Goal: Check status: Check status

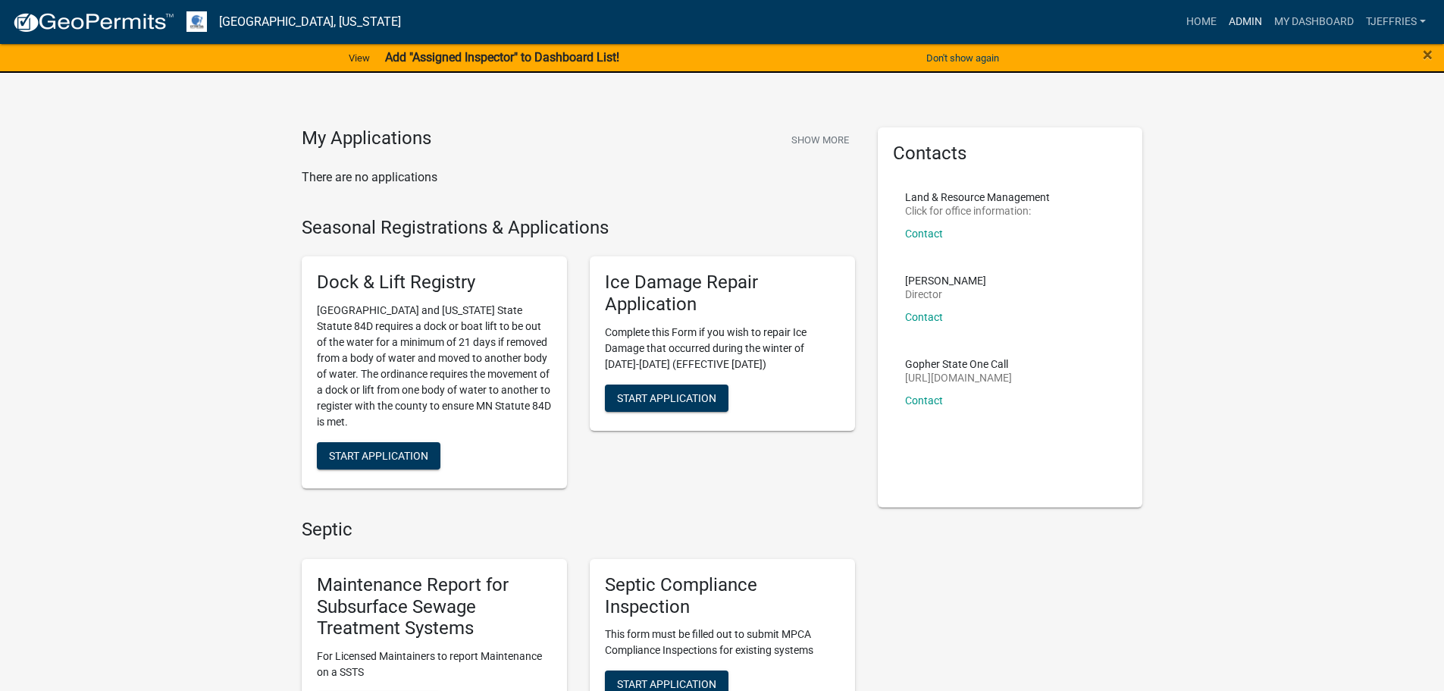
click at [1249, 20] on link "Admin" at bounding box center [1245, 22] width 45 height 29
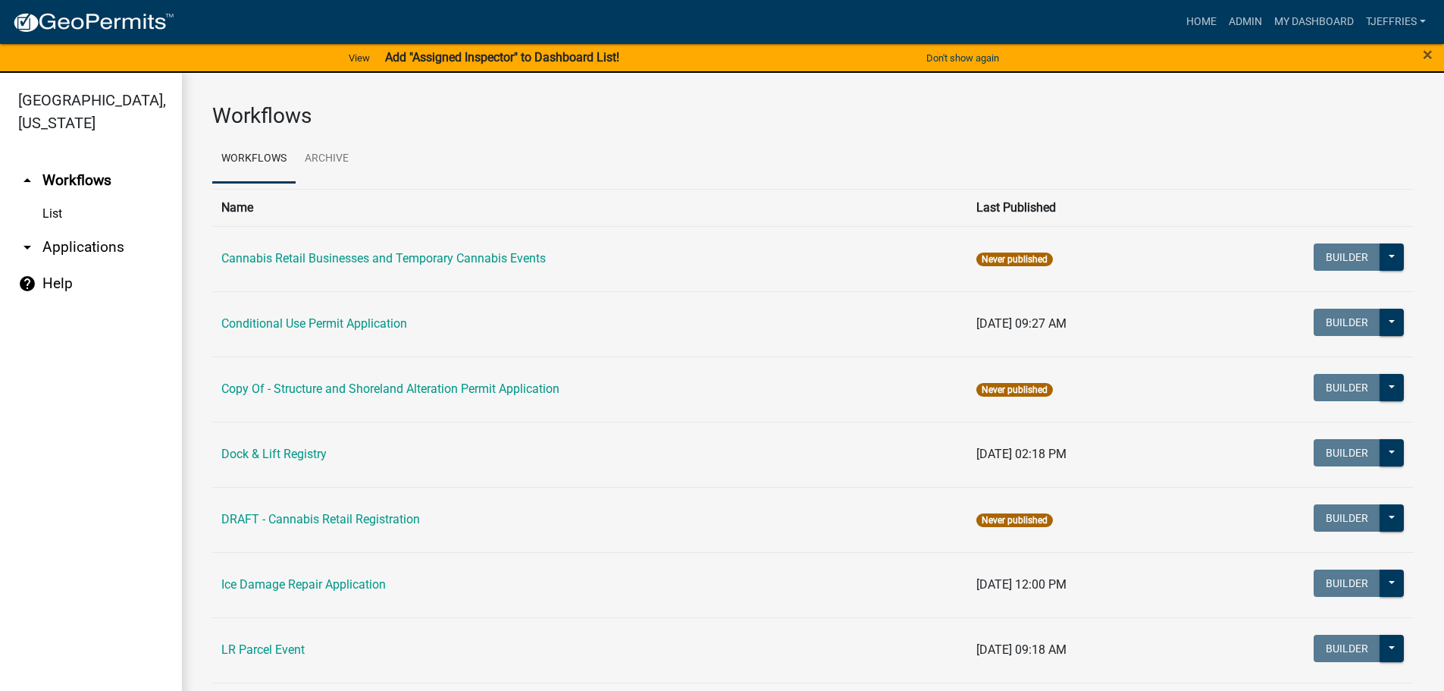
click at [49, 246] on link "arrow_drop_down Applications" at bounding box center [91, 247] width 182 height 36
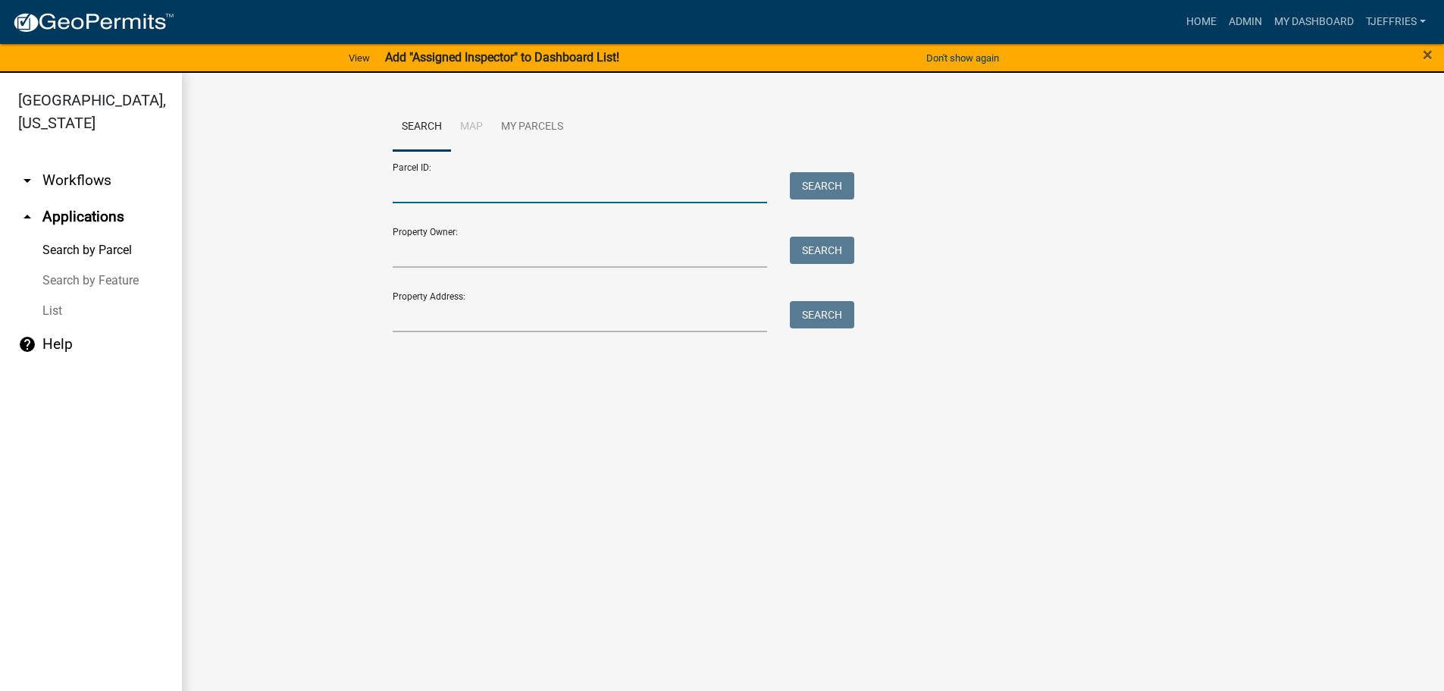
click at [415, 192] on input "Parcel ID:" at bounding box center [580, 187] width 375 height 31
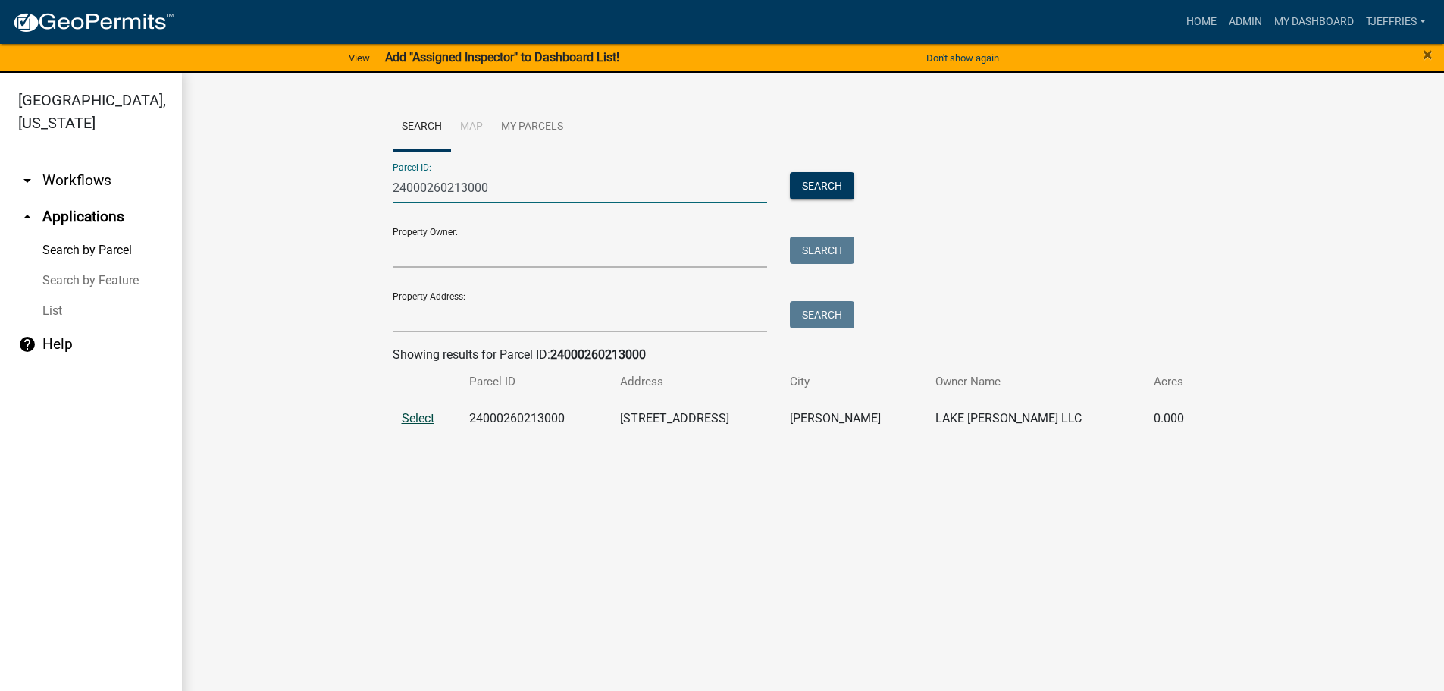
type input "24000260213000"
click at [425, 418] on span "Select" at bounding box center [418, 418] width 33 height 14
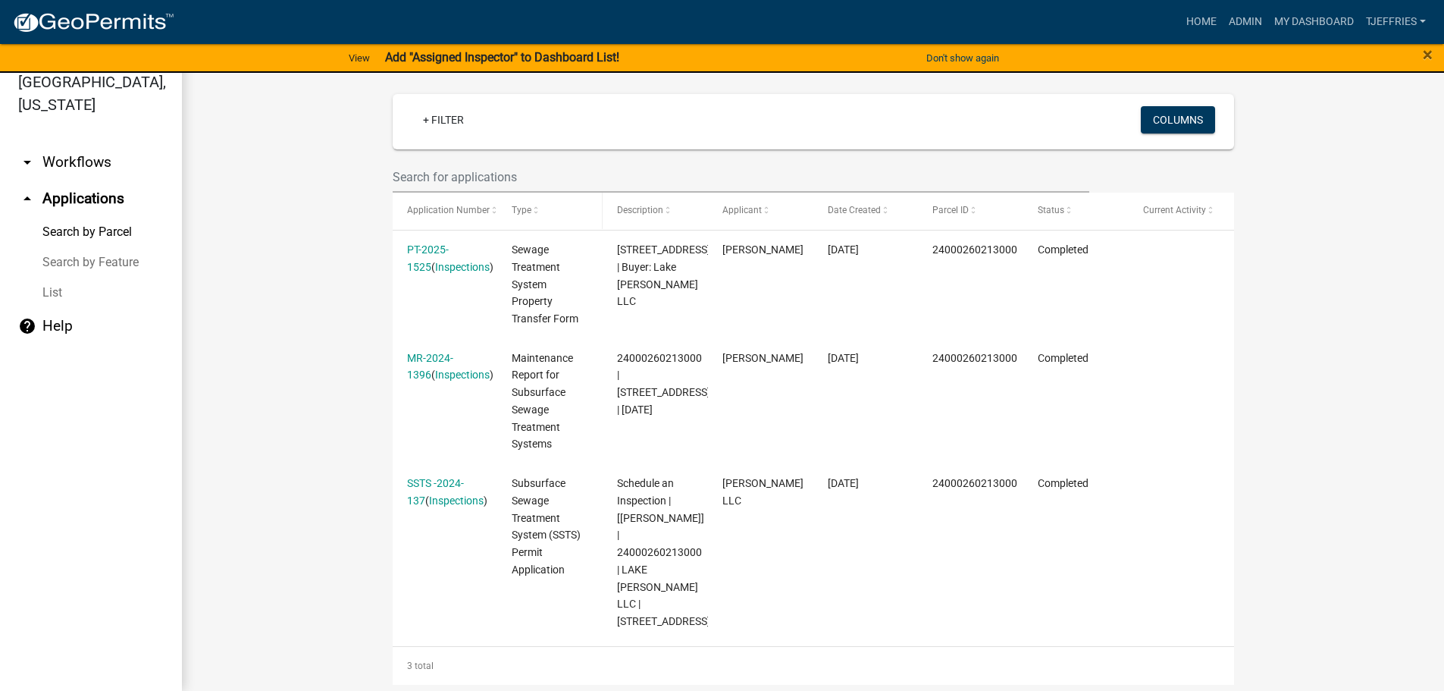
scroll to position [356, 0]
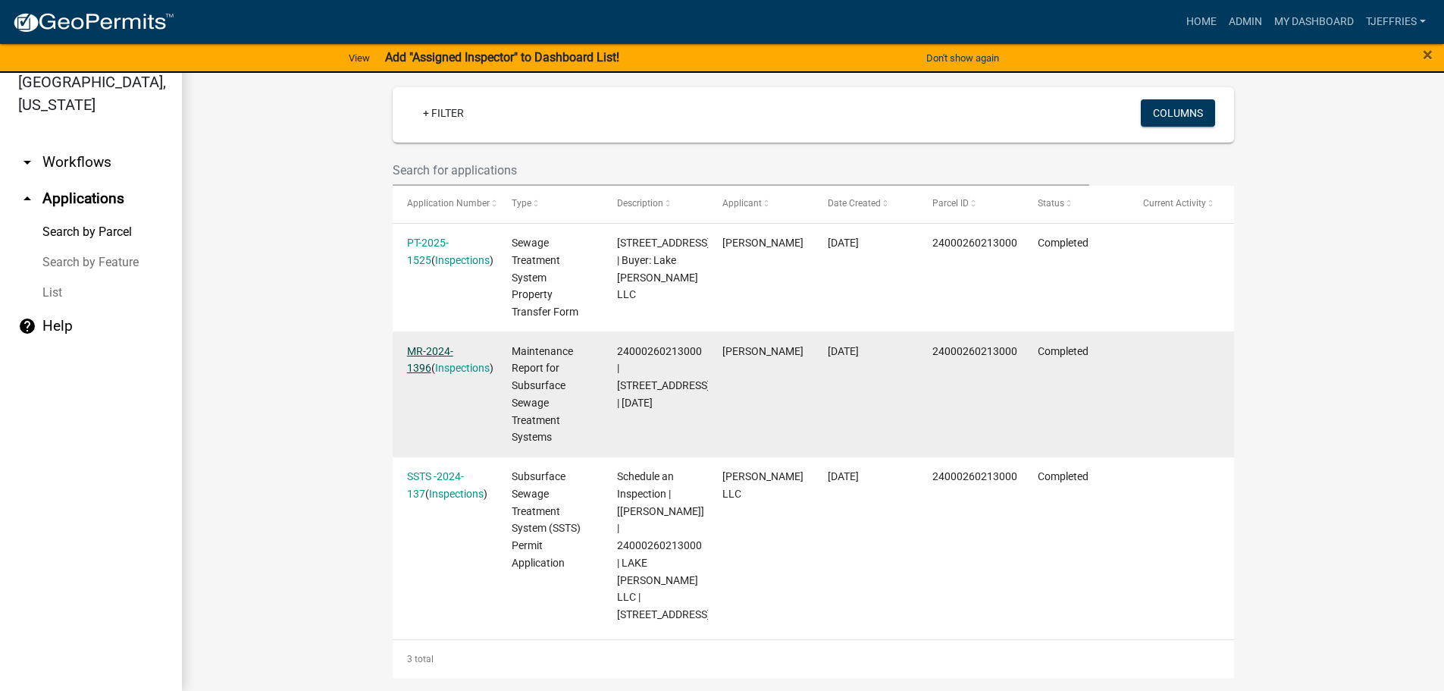
click at [424, 355] on link "MR-2024-1396" at bounding box center [430, 360] width 46 height 30
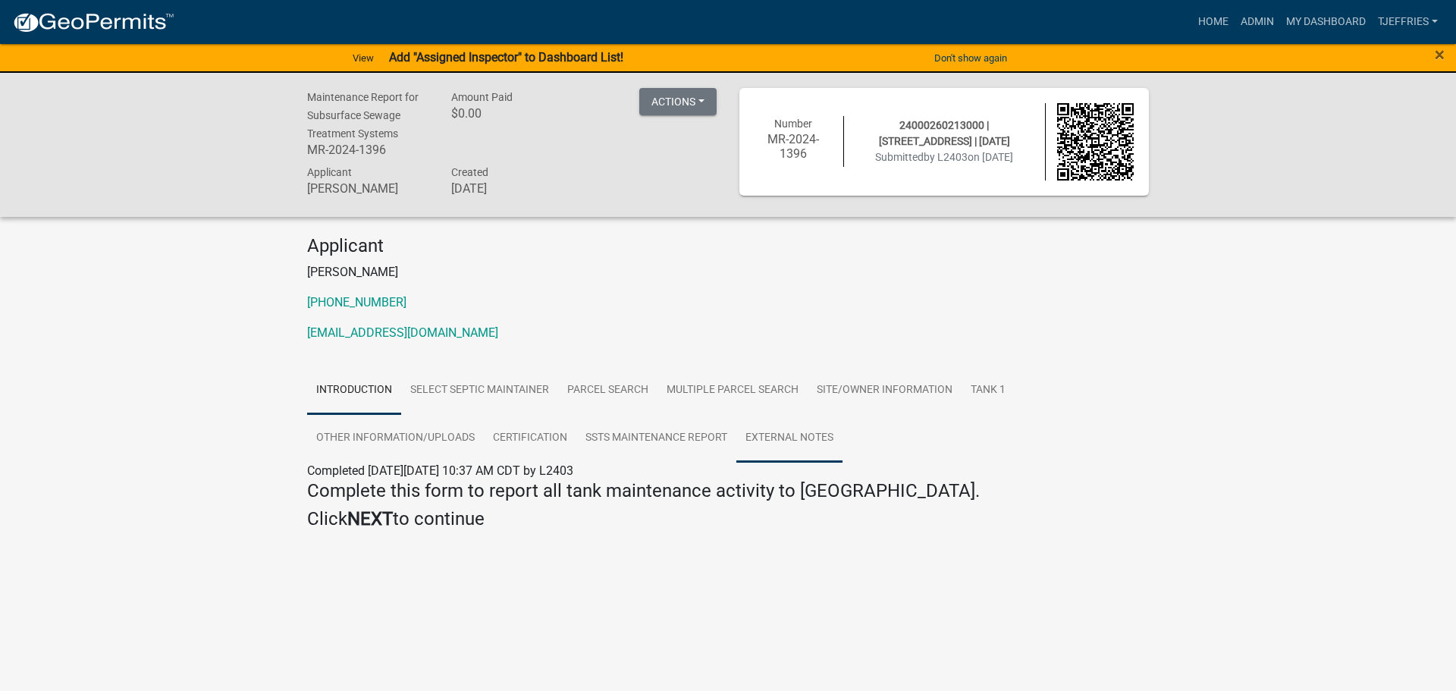
click at [782, 438] on link "External Notes" at bounding box center [789, 438] width 106 height 49
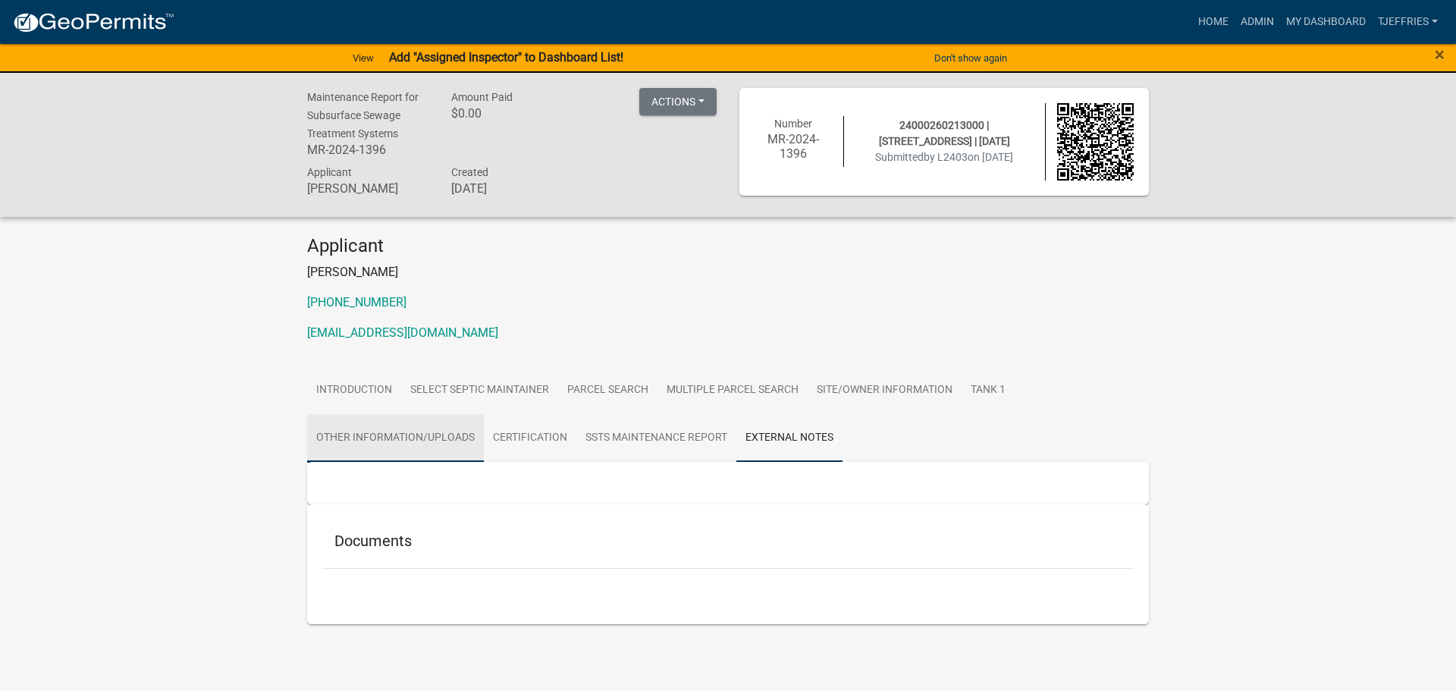
click at [447, 434] on link "Other Information/Uploads" at bounding box center [395, 438] width 177 height 49
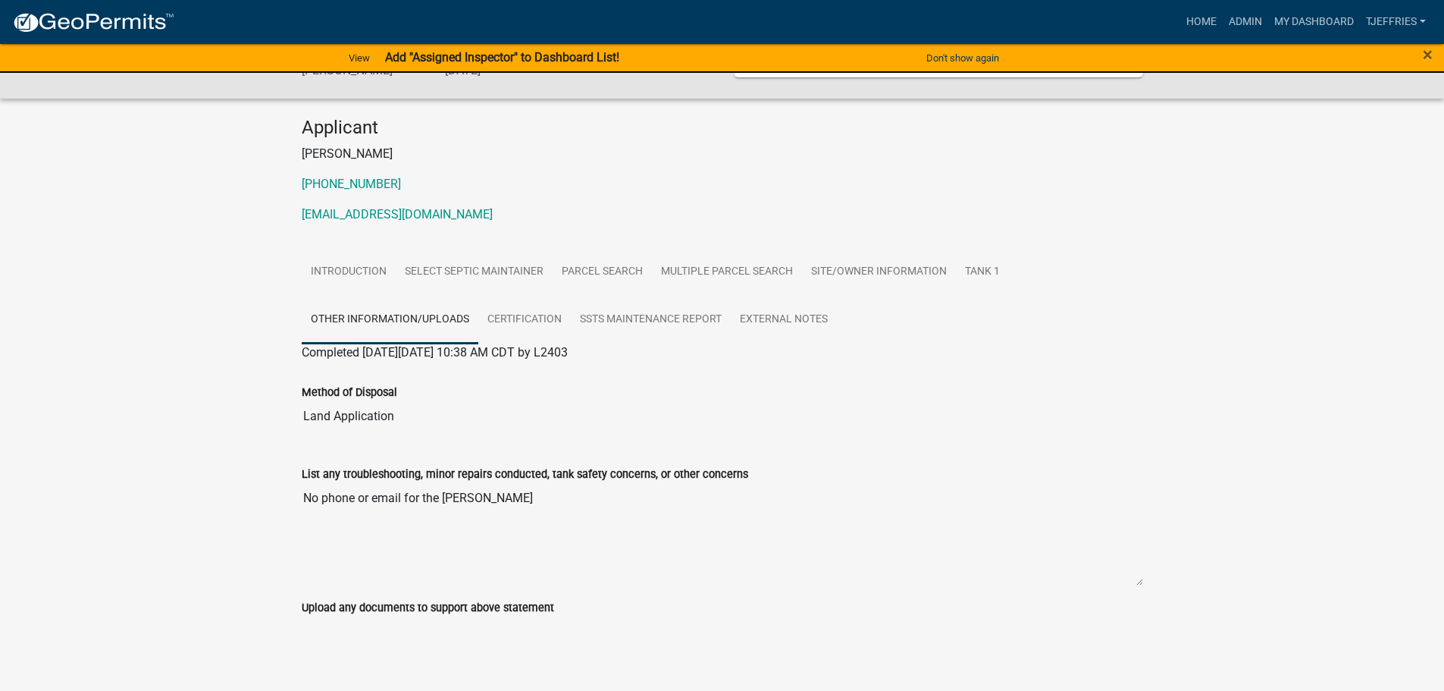
scroll to position [132, 0]
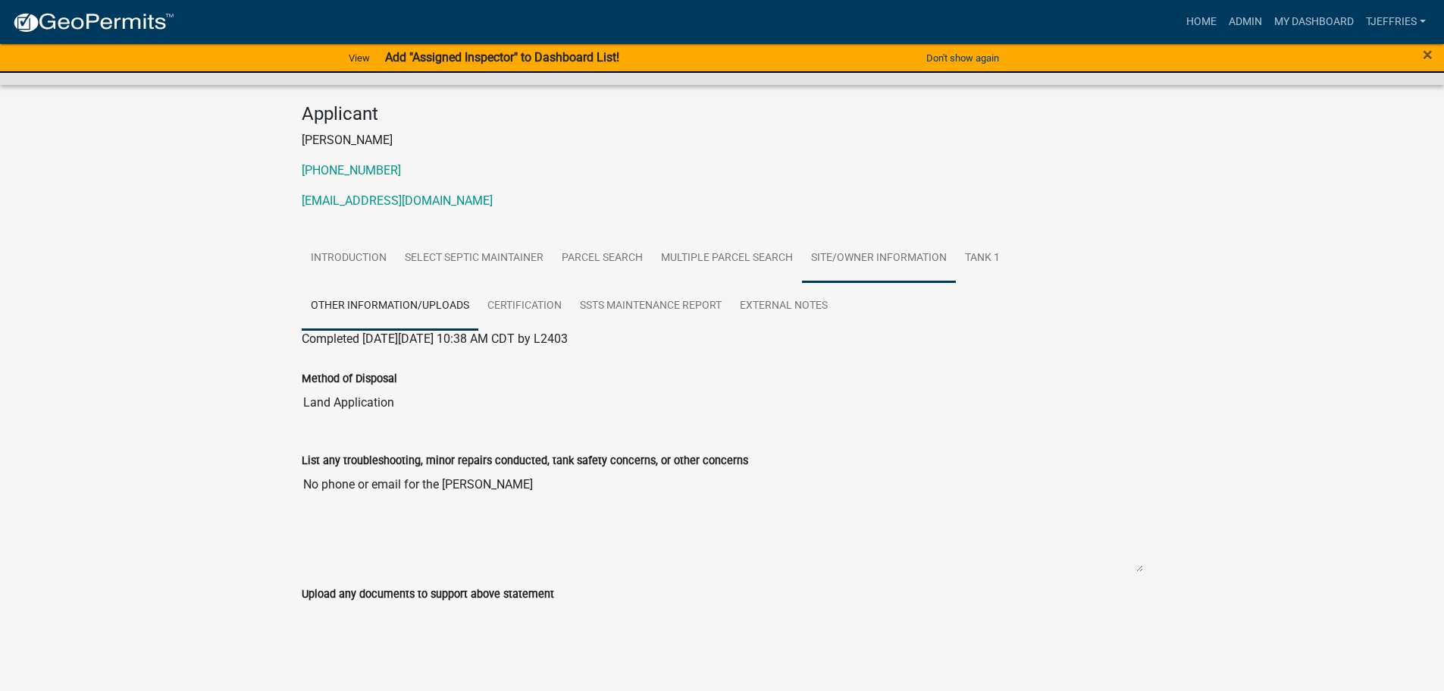
click at [868, 259] on link "Site/Owner Information" at bounding box center [879, 258] width 154 height 49
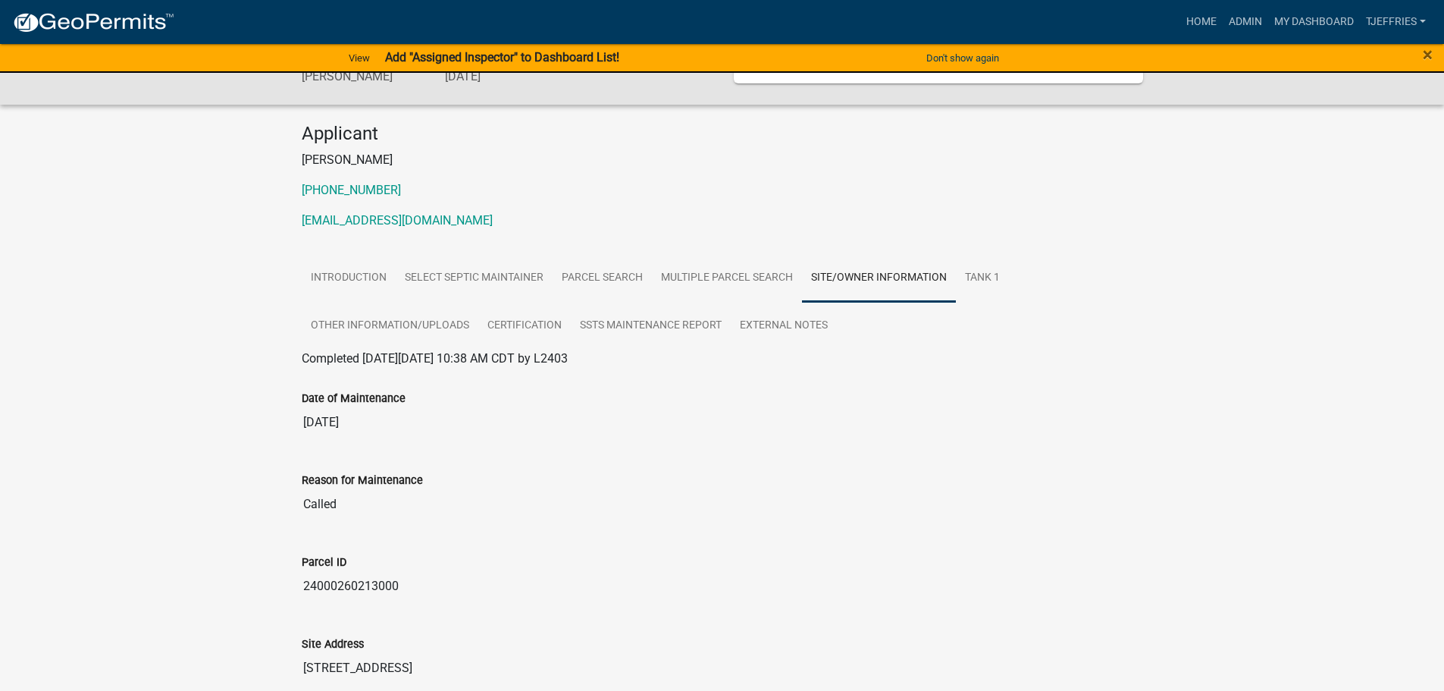
scroll to position [56, 0]
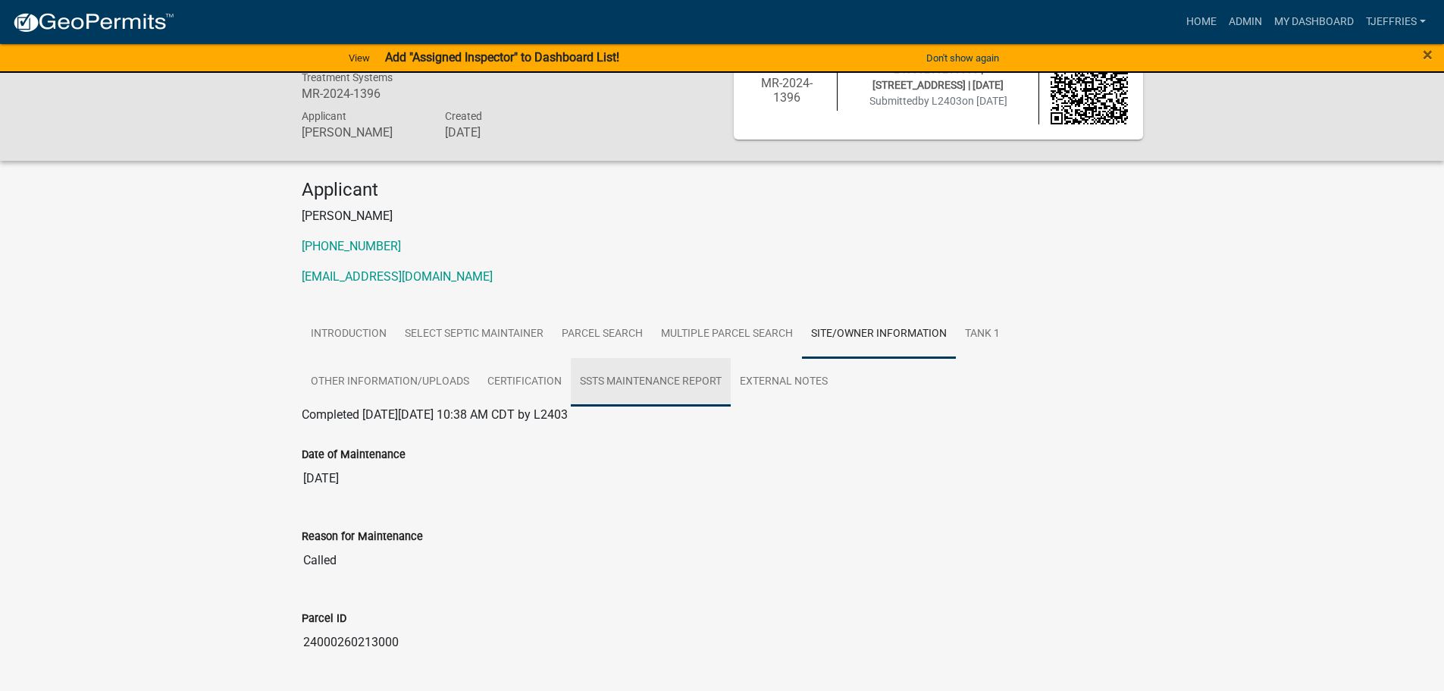
click at [675, 380] on link "SSTS Maintenance Report" at bounding box center [651, 382] width 160 height 49
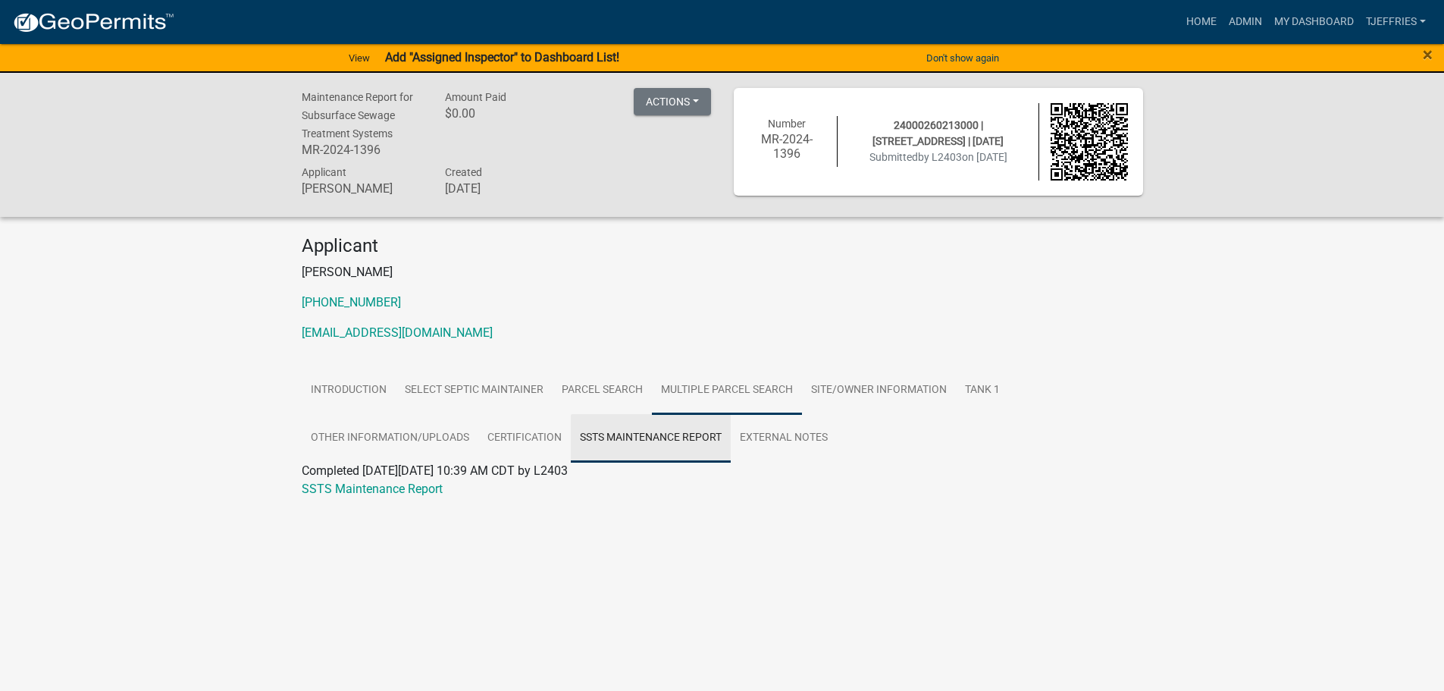
scroll to position [0, 0]
click at [549, 434] on link "Certification" at bounding box center [530, 438] width 92 height 49
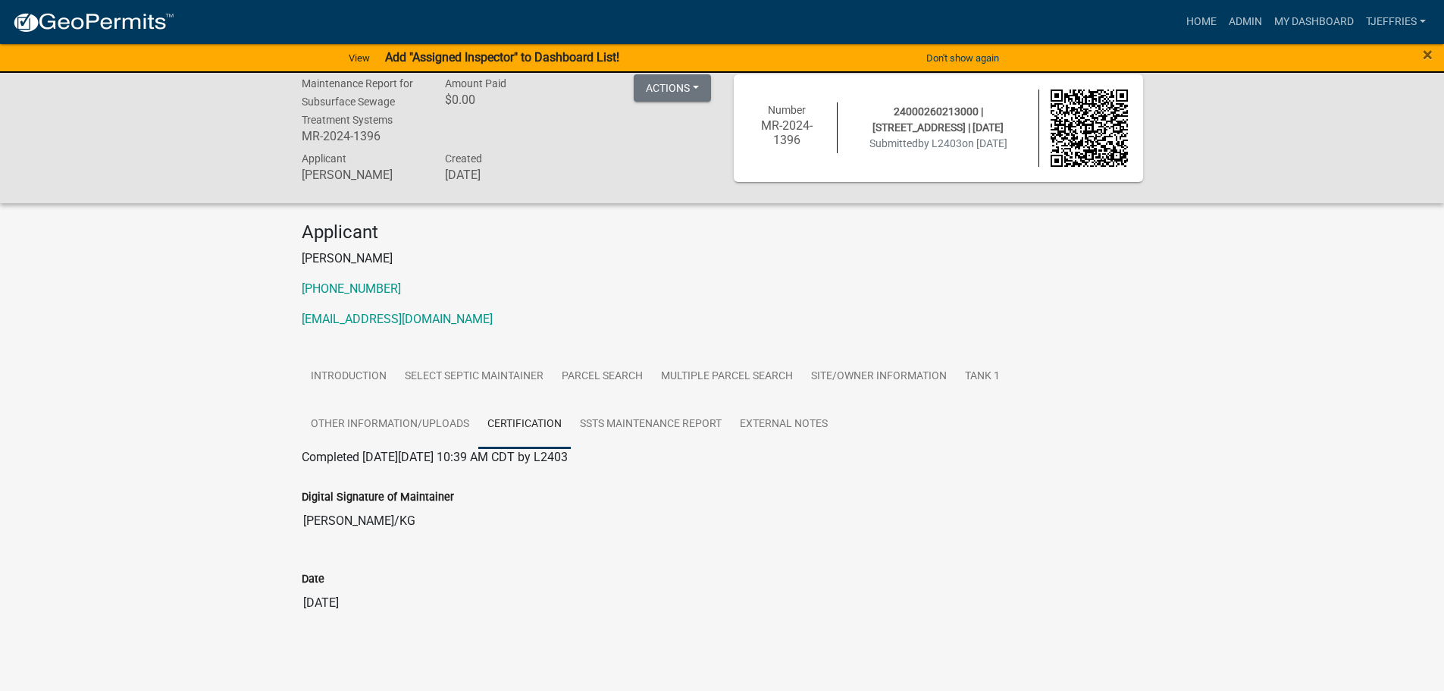
scroll to position [17, 0]
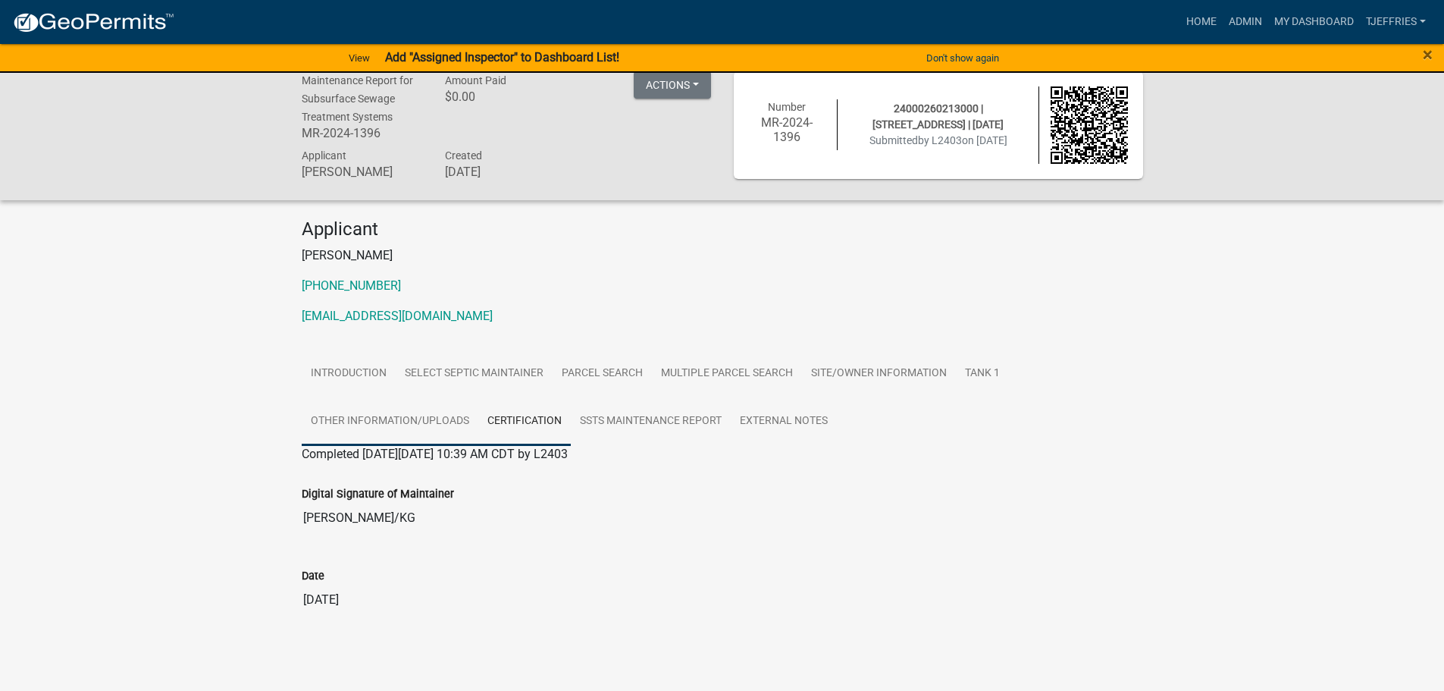
click at [380, 416] on link "Other Information/Uploads" at bounding box center [390, 421] width 177 height 49
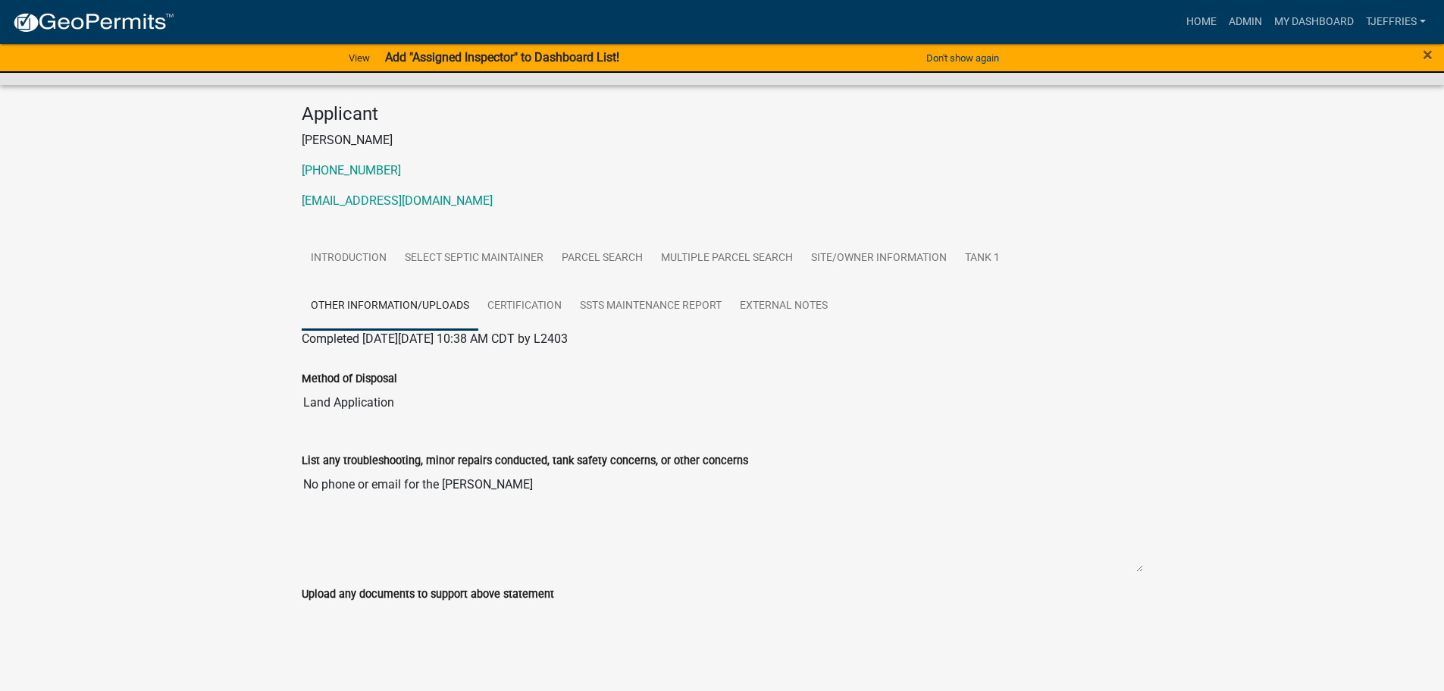
scroll to position [0, 0]
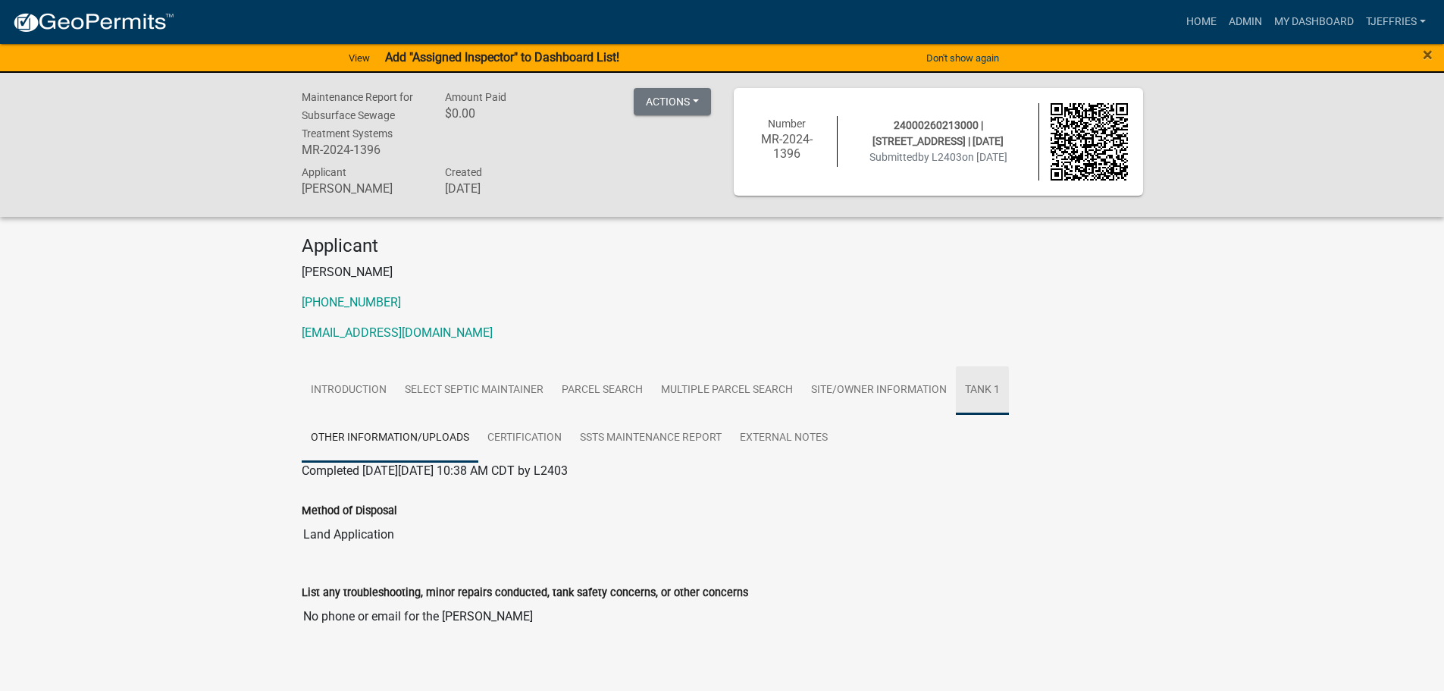
click at [981, 393] on link "Tank 1" at bounding box center [982, 390] width 53 height 49
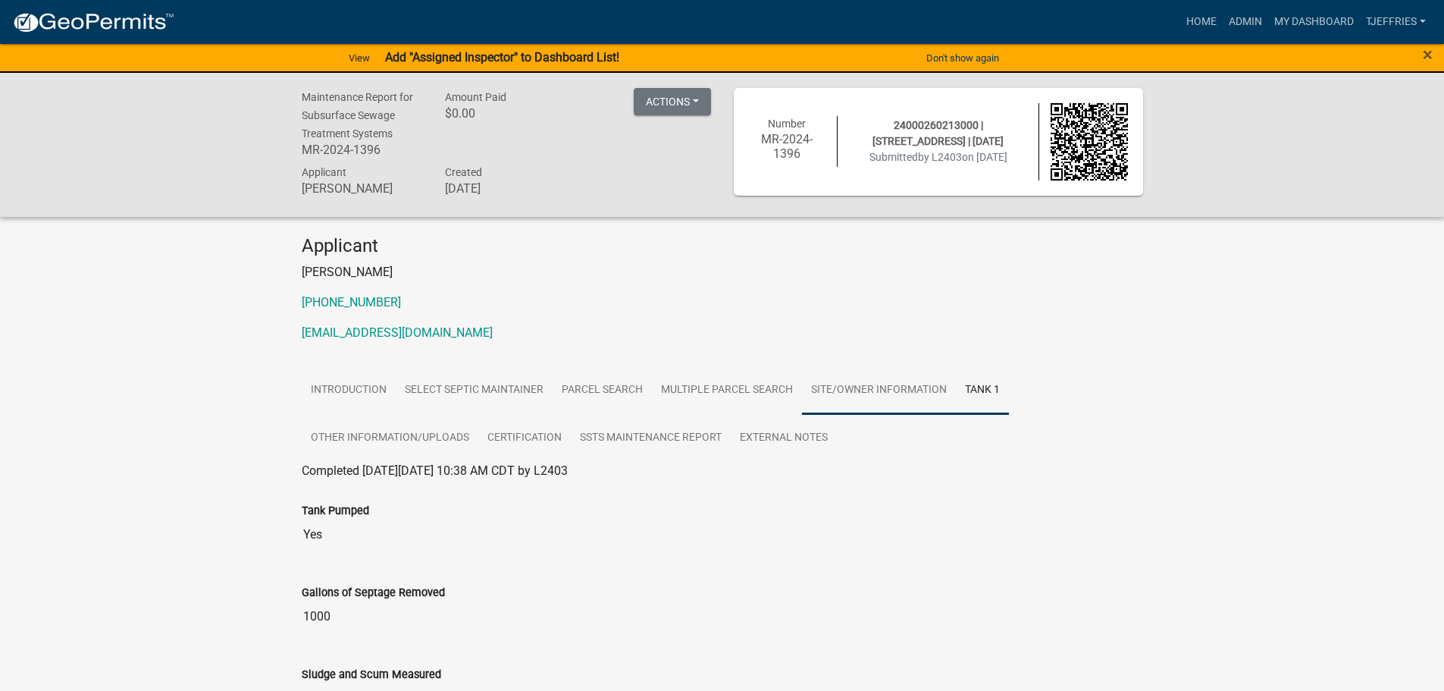
click at [879, 387] on link "Site/Owner Information" at bounding box center [879, 390] width 154 height 49
click at [742, 384] on link "Multiple Parcel Search" at bounding box center [727, 390] width 150 height 49
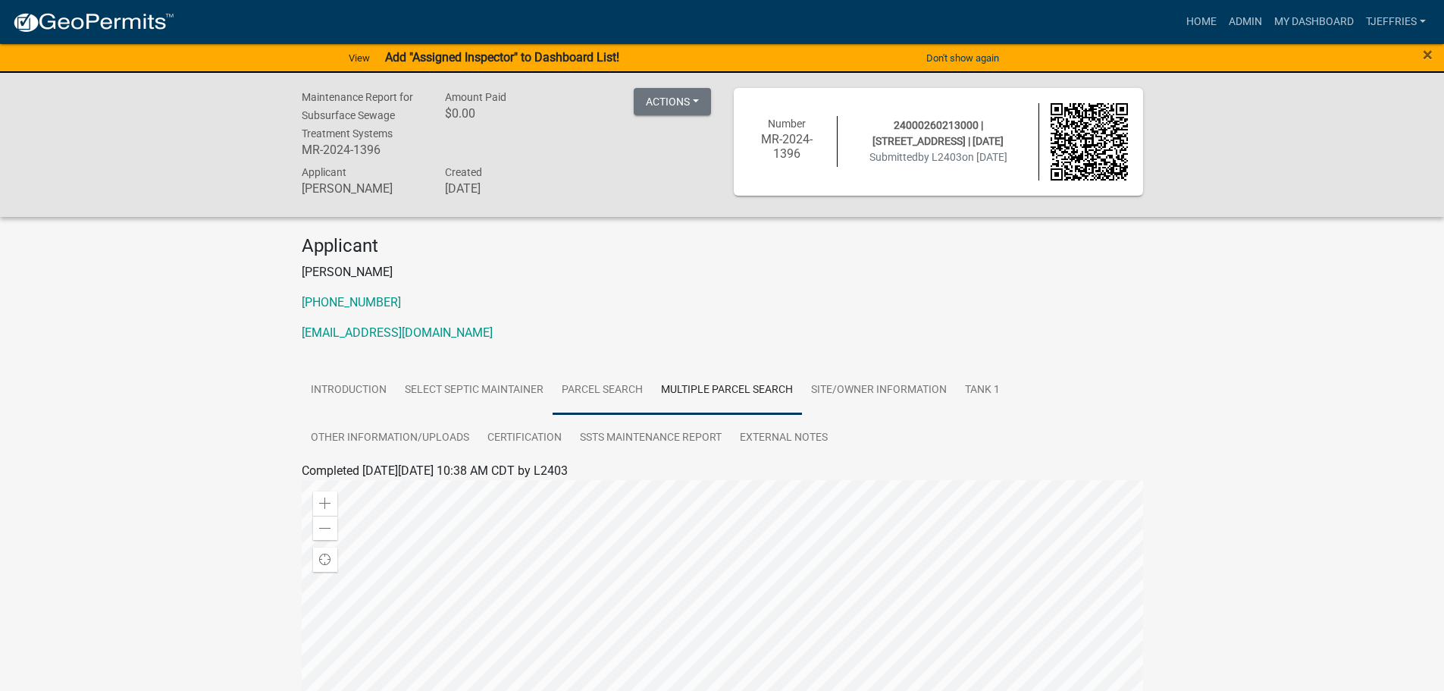
click at [609, 387] on link "Parcel search" at bounding box center [602, 390] width 99 height 49
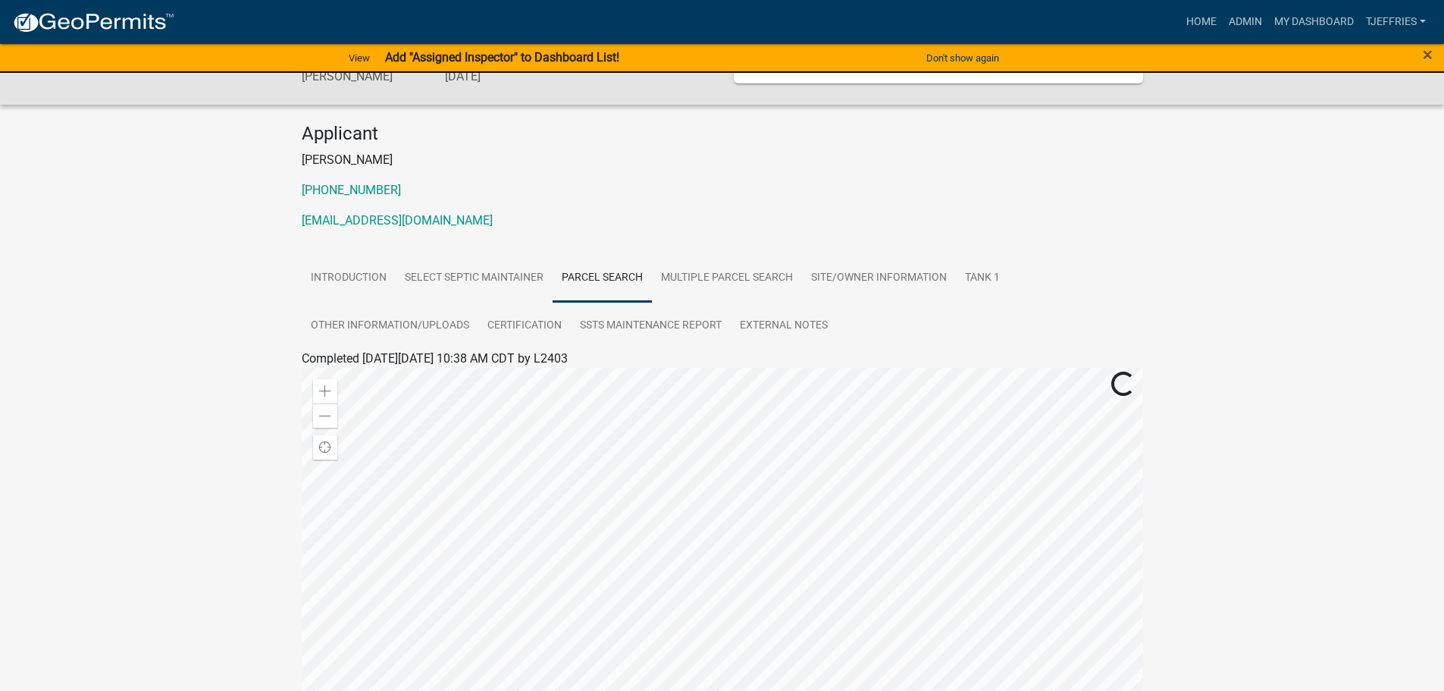
scroll to position [152, 0]
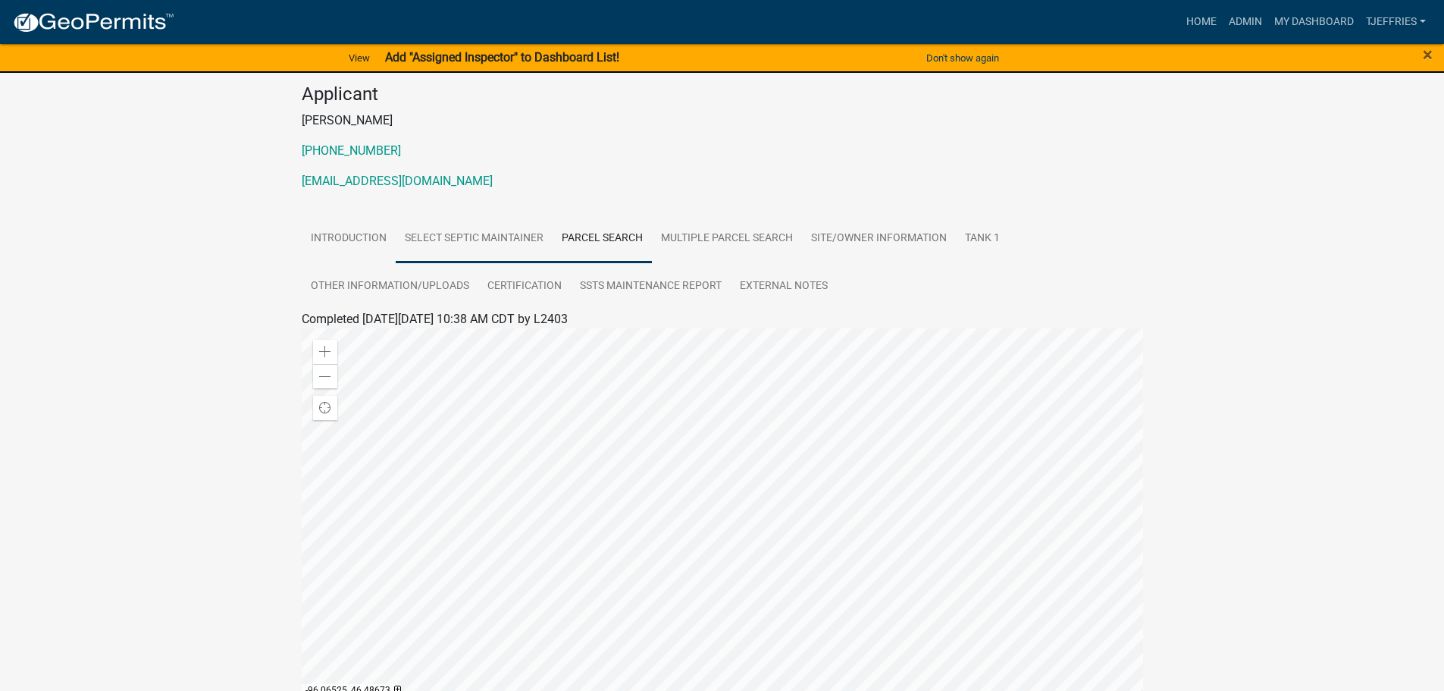
click at [493, 238] on link "Select Septic Maintainer" at bounding box center [474, 239] width 157 height 49
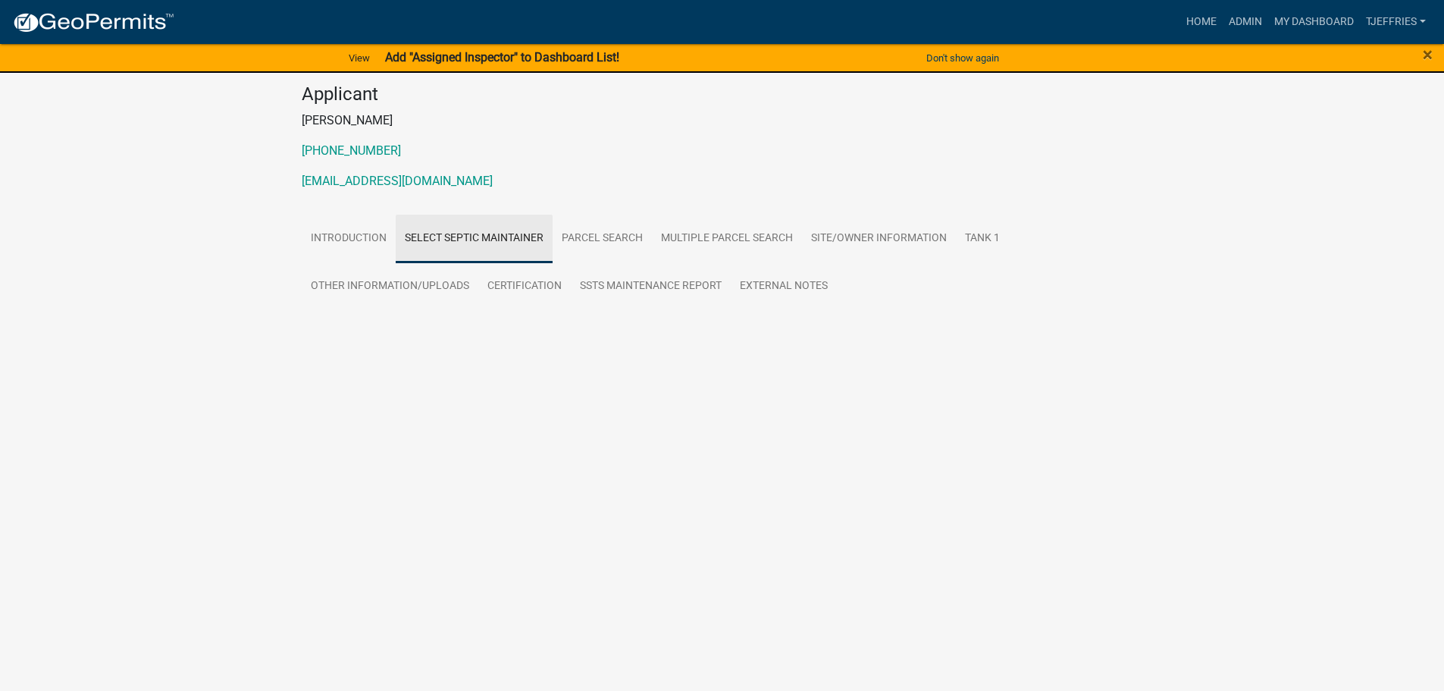
scroll to position [41, 0]
